Goal: Task Accomplishment & Management: Manage account settings

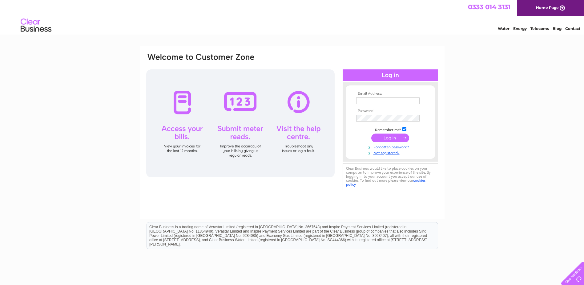
type input "accounts@sovhome.co.uk"
click at [386, 138] on input "submit" at bounding box center [390, 137] width 38 height 9
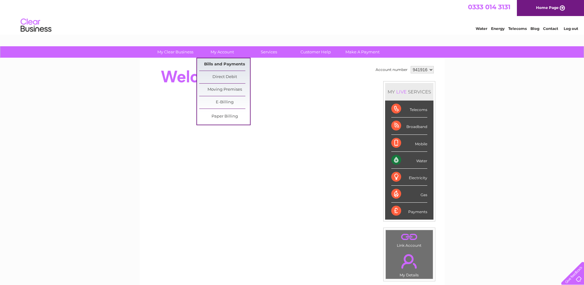
click at [217, 63] on link "Bills and Payments" at bounding box center [224, 64] width 51 height 12
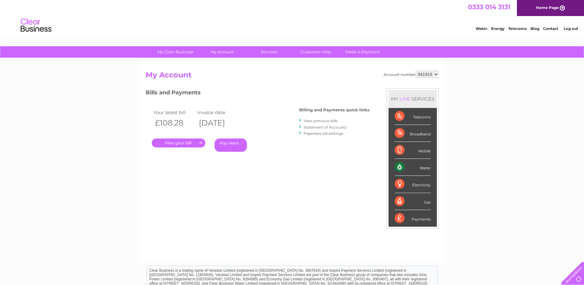
click at [180, 141] on link "." at bounding box center [179, 142] width 54 height 9
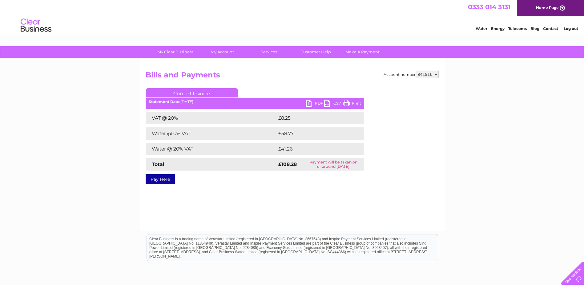
click at [310, 103] on link "PDF" at bounding box center [315, 103] width 18 height 9
